Goal: Transaction & Acquisition: Purchase product/service

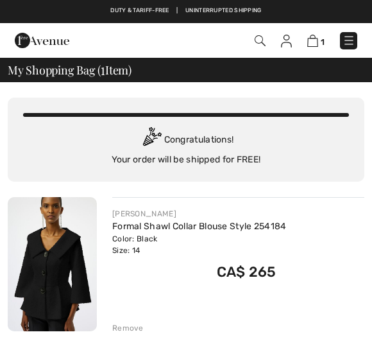
click at [317, 42] on img at bounding box center [312, 41] width 11 height 12
click at [313, 42] on img at bounding box center [312, 41] width 11 height 12
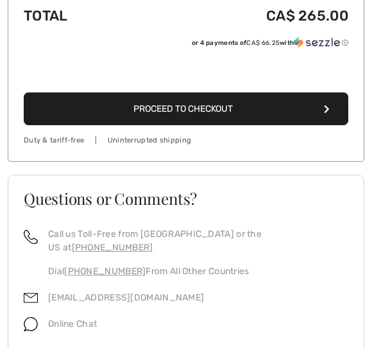
scroll to position [478, 0]
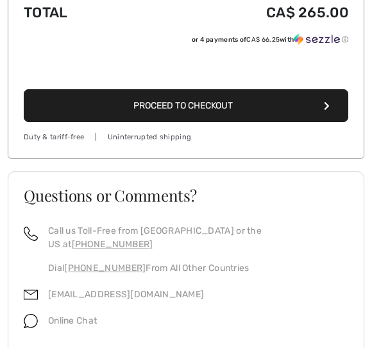
click at [210, 96] on button "Proceed to Checkout" at bounding box center [186, 105] width 324 height 33
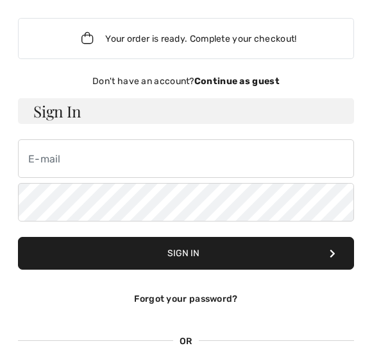
scroll to position [55, 0]
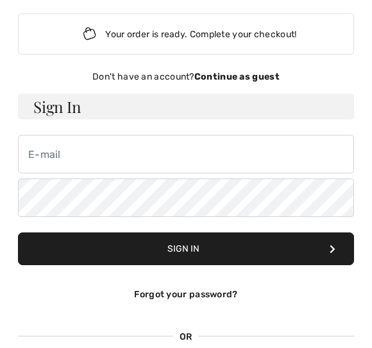
click at [230, 76] on strong "Continue as guest" at bounding box center [236, 76] width 85 height 11
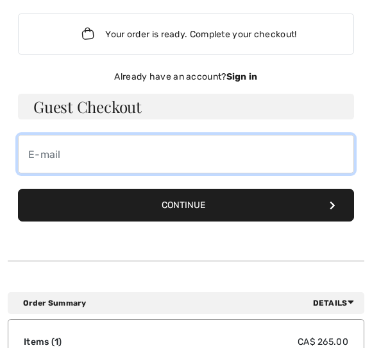
click at [74, 155] on input "email" at bounding box center [186, 154] width 336 height 38
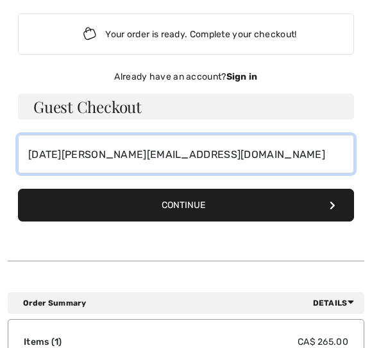
type input "lucia.suga@yahoo.com"
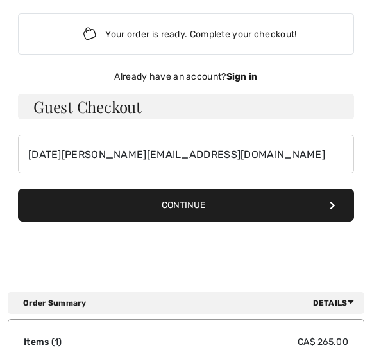
click at [177, 204] on button "Continue" at bounding box center [186, 205] width 336 height 33
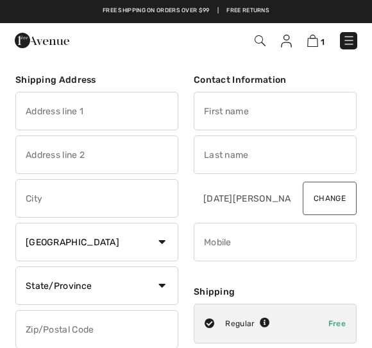
click at [77, 113] on input "text" at bounding box center [96, 111] width 163 height 38
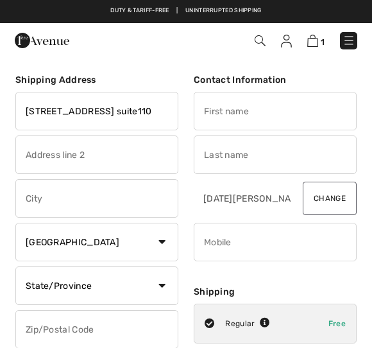
type input "8302 Islington Ave. suite110"
click at [46, 193] on input "text" at bounding box center [96, 198] width 163 height 38
click at [162, 283] on select "State/Province Alberta British Columbia Manitoba New Brunswick Newfoundland and…" at bounding box center [96, 285] width 163 height 38
type input "Woodbridge"
select select "ON"
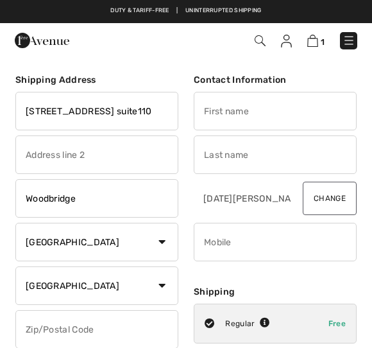
click at [53, 333] on input "text" at bounding box center [96, 329] width 163 height 38
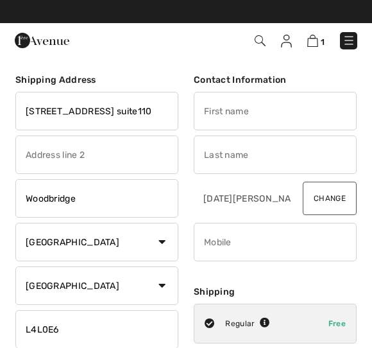
type input "L4L0E6"
click at [249, 107] on input "text" at bounding box center [275, 111] width 163 height 38
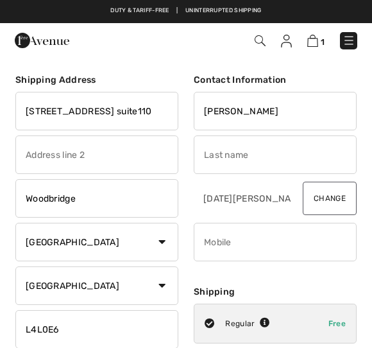
click at [216, 149] on input "text" at bounding box center [275, 154] width 163 height 38
type input "[PERSON_NAME]"
type input "Suga"
click at [261, 239] on input "phone" at bounding box center [275, 242] width 163 height 38
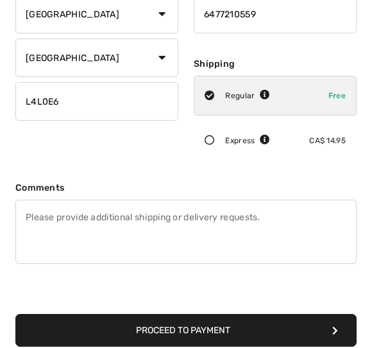
scroll to position [228, 0]
type input "6477210559"
click at [151, 330] on button "Proceed to Payment" at bounding box center [185, 330] width 341 height 33
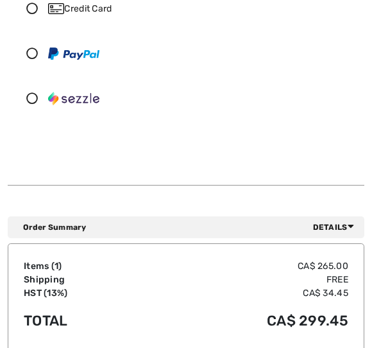
scroll to position [311, 0]
click at [87, 4] on div "Credit Card" at bounding box center [197, 8] width 299 height 13
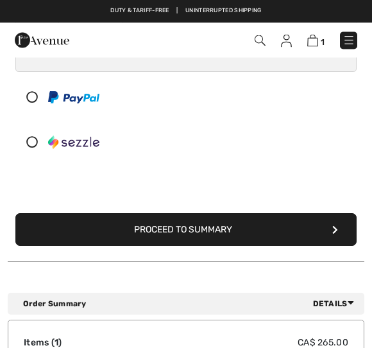
scroll to position [409, 0]
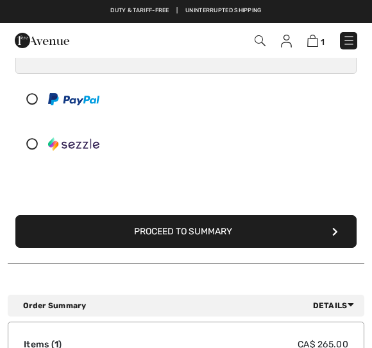
click at [160, 227] on button "Proceed to Summary" at bounding box center [185, 231] width 341 height 33
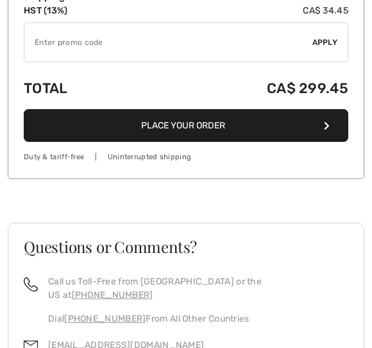
scroll to position [1271, 0]
click at [158, 117] on button "Place Your Order" at bounding box center [186, 125] width 324 height 33
